Goal: Find specific page/section: Locate a particular part of the current website

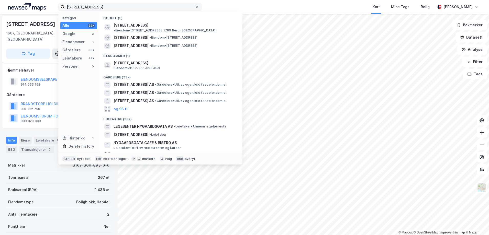
click at [105, 8] on input "[STREET_ADDRESS]" at bounding box center [130, 7] width 131 height 8
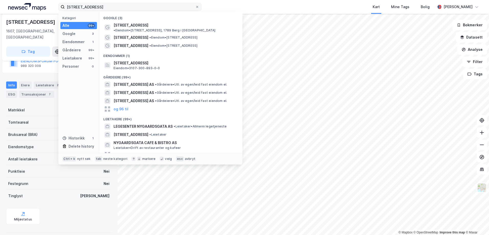
drag, startPoint x: 103, startPoint y: 6, endPoint x: 67, endPoint y: 8, distance: 36.4
click at [67, 8] on input "[STREET_ADDRESS]" at bounding box center [130, 7] width 131 height 8
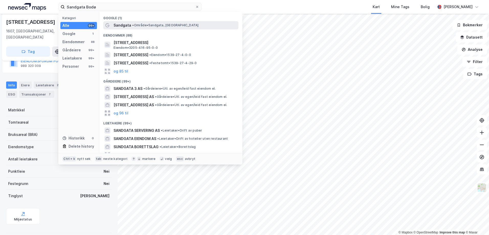
click at [150, 27] on span "• Område • [GEOGRAPHIC_DATA], [GEOGRAPHIC_DATA]" at bounding box center [165, 25] width 66 height 4
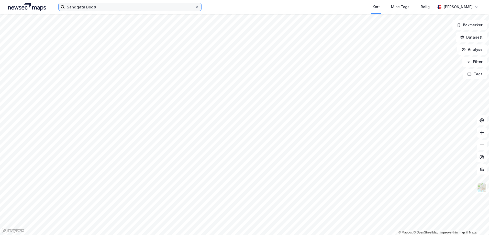
click at [88, 8] on input "Sandgata Bodø" at bounding box center [130, 7] width 131 height 8
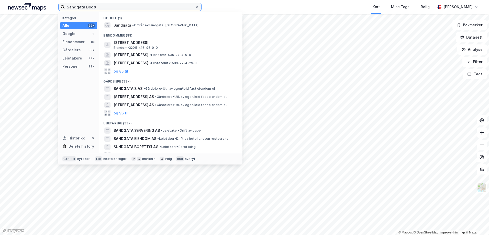
click at [85, 7] on input "Sandgata Bodø" at bounding box center [130, 7] width 131 height 8
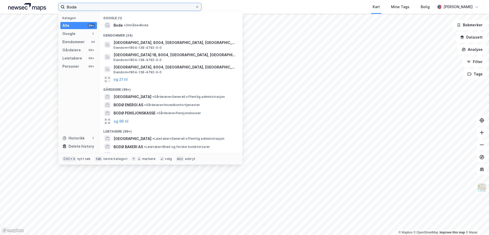
click at [72, 7] on input "Bodø" at bounding box center [130, 7] width 131 height 8
drag, startPoint x: 77, startPoint y: 9, endPoint x: 62, endPoint y: 8, distance: 14.3
click at [62, 8] on label "Bodø" at bounding box center [129, 7] width 143 height 8
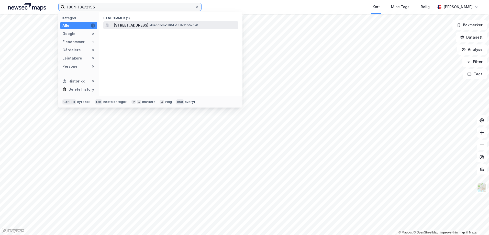
type input "1804-138/2155"
click at [142, 25] on span "[STREET_ADDRESS]" at bounding box center [131, 25] width 35 height 6
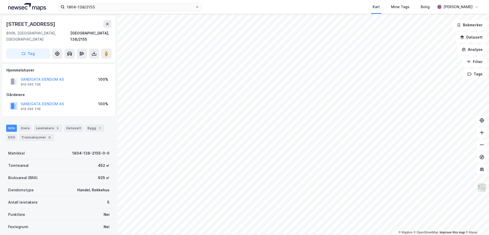
scroll to position [43, 0]
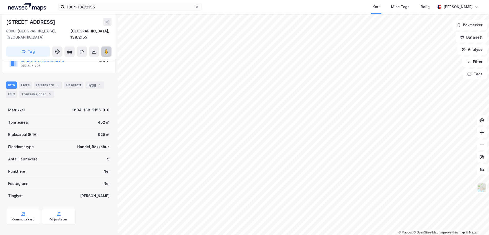
click at [106, 49] on image at bounding box center [106, 51] width 3 height 5
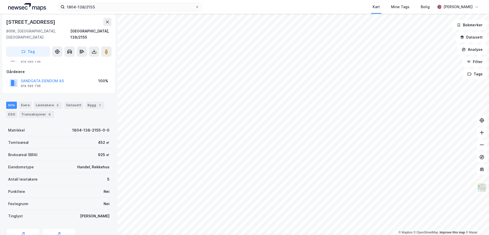
scroll to position [0, 0]
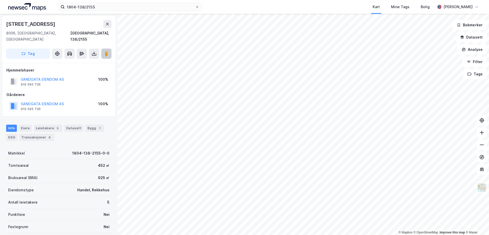
click at [106, 51] on image at bounding box center [106, 53] width 3 height 5
